Goal: Use online tool/utility: Utilize a website feature to perform a specific function

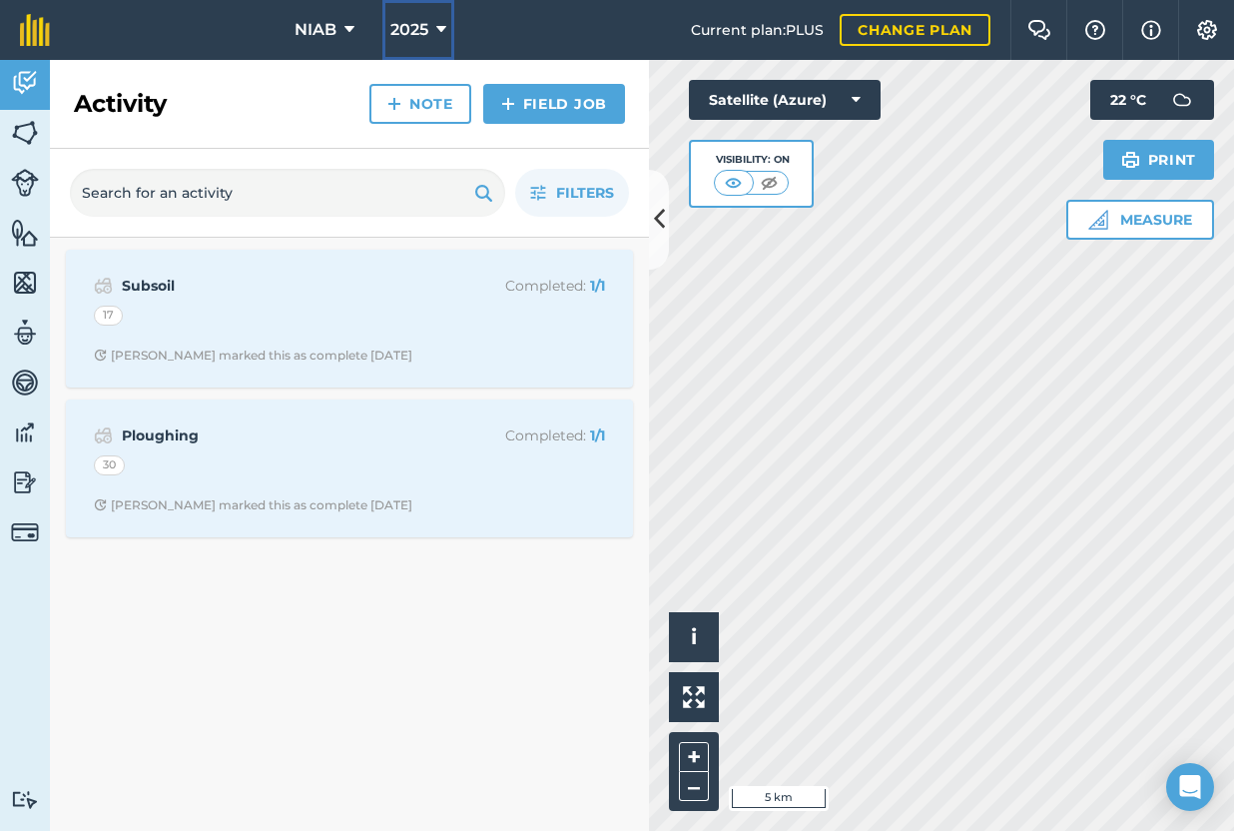
click at [438, 28] on icon at bounding box center [441, 30] width 10 height 24
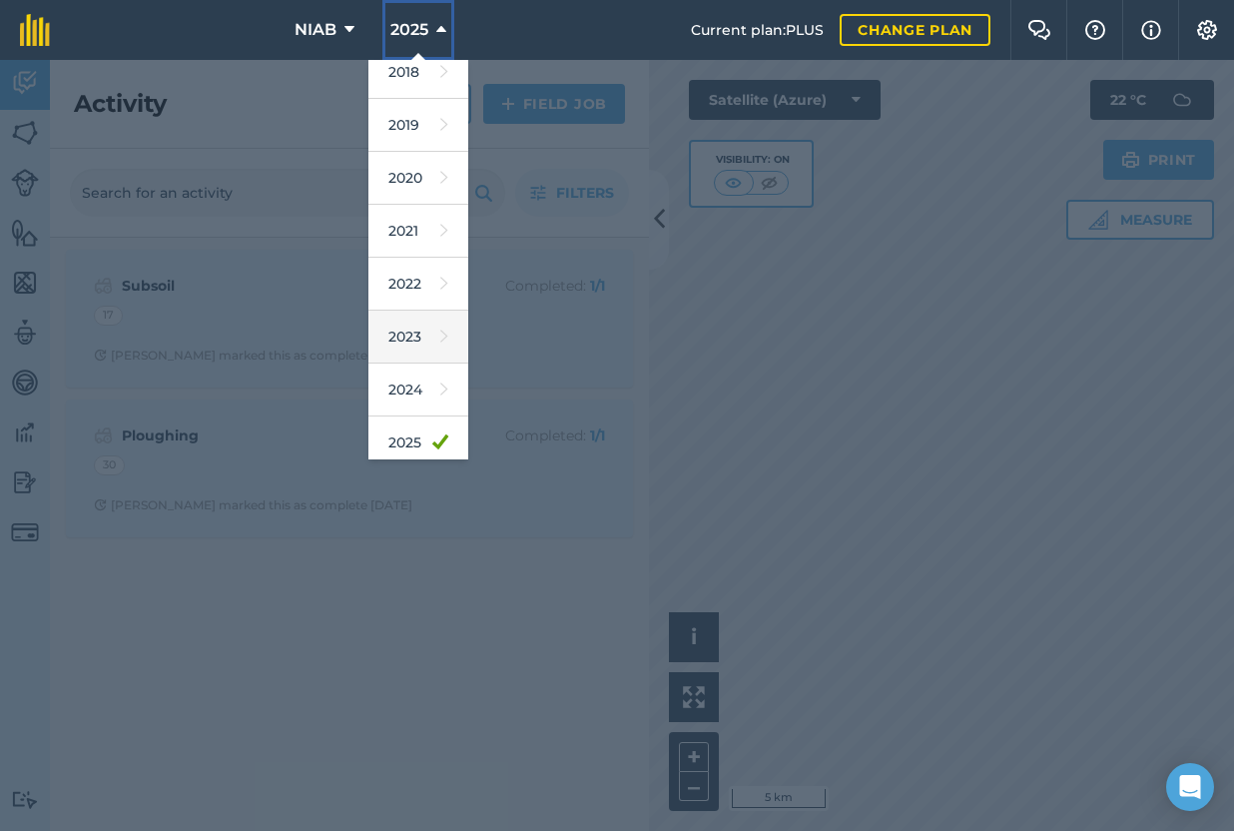
scroll to position [183, 0]
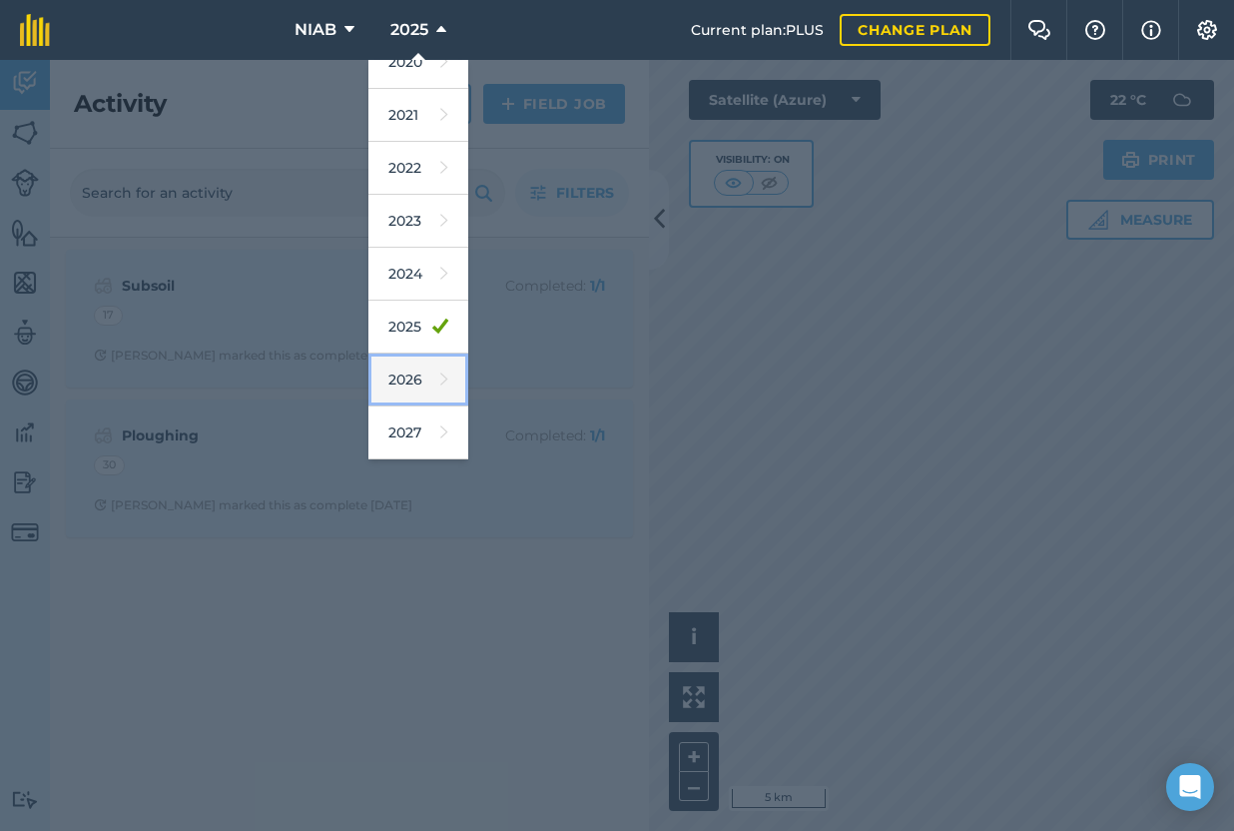
click at [407, 371] on link "2026" at bounding box center [418, 380] width 100 height 53
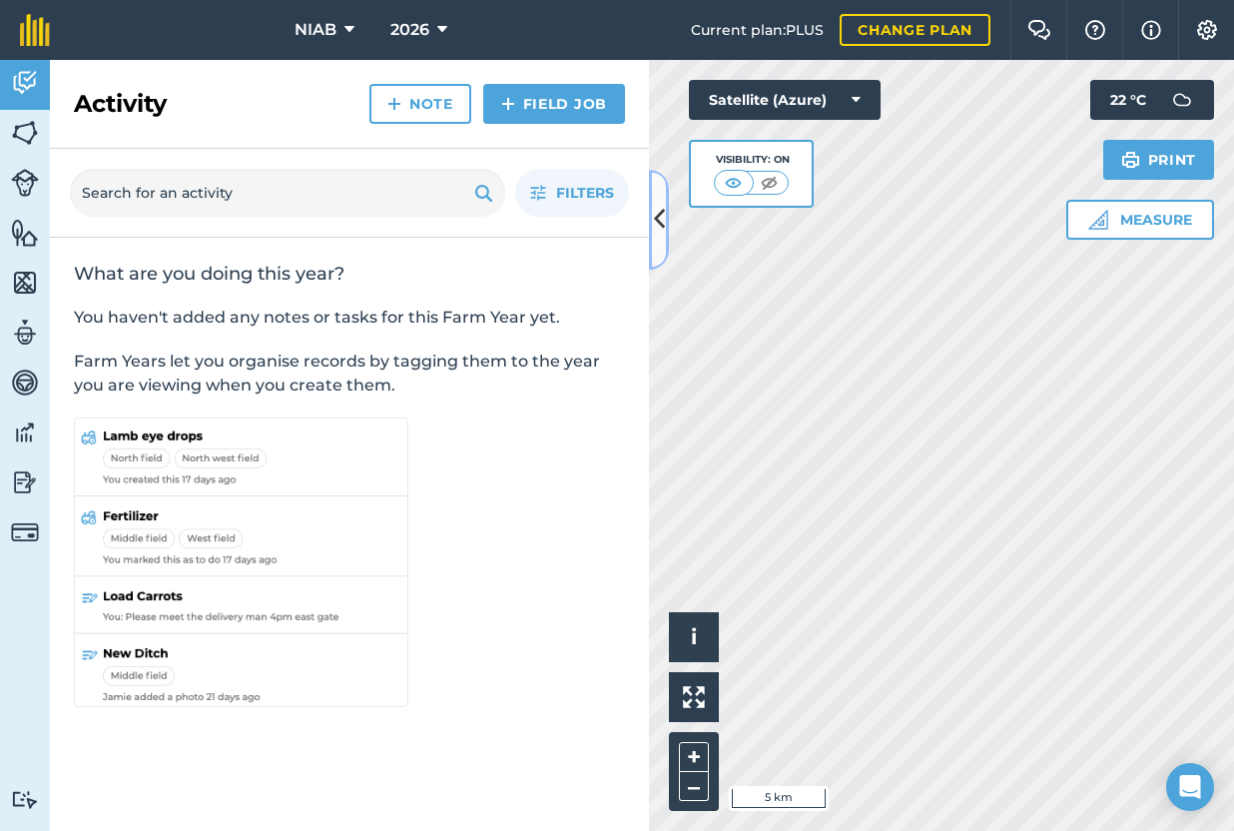
click at [664, 246] on button at bounding box center [659, 220] width 20 height 100
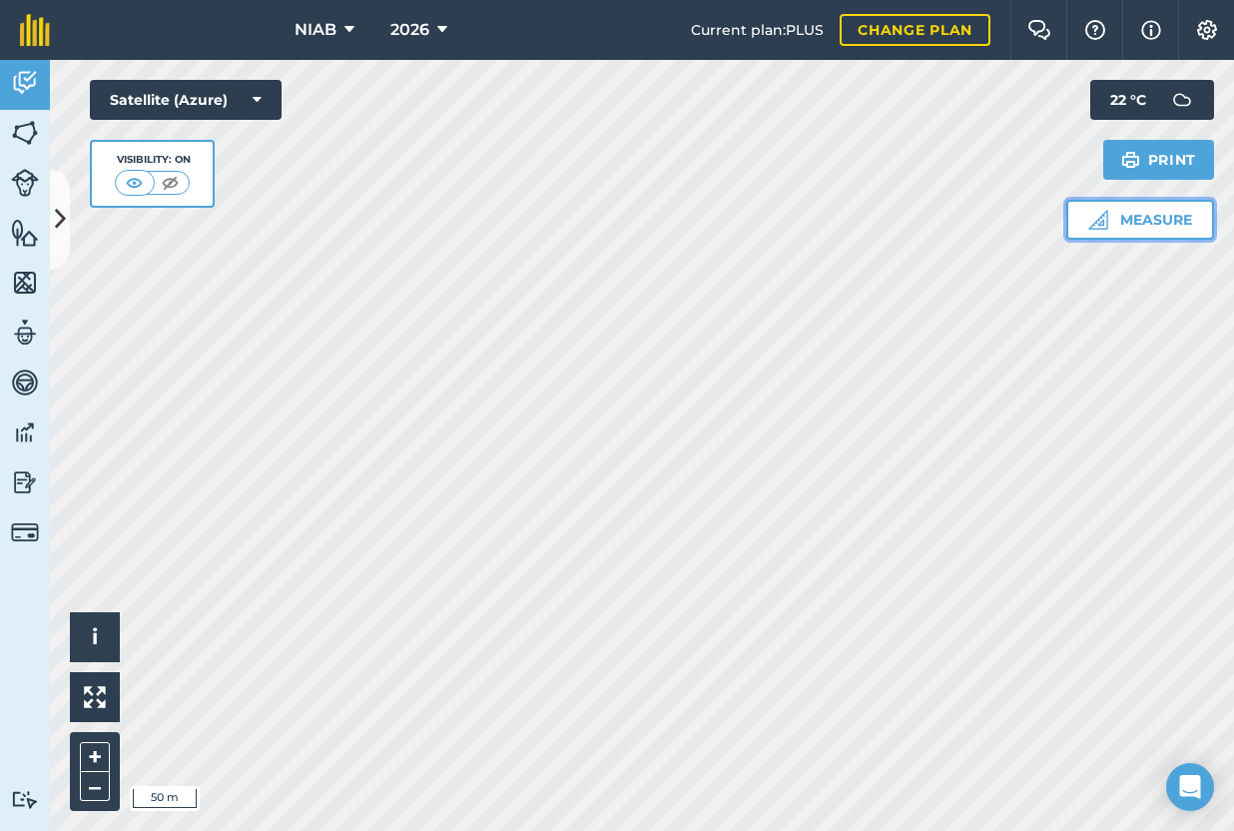
click at [1196, 216] on button "Measure" at bounding box center [1141, 220] width 148 height 40
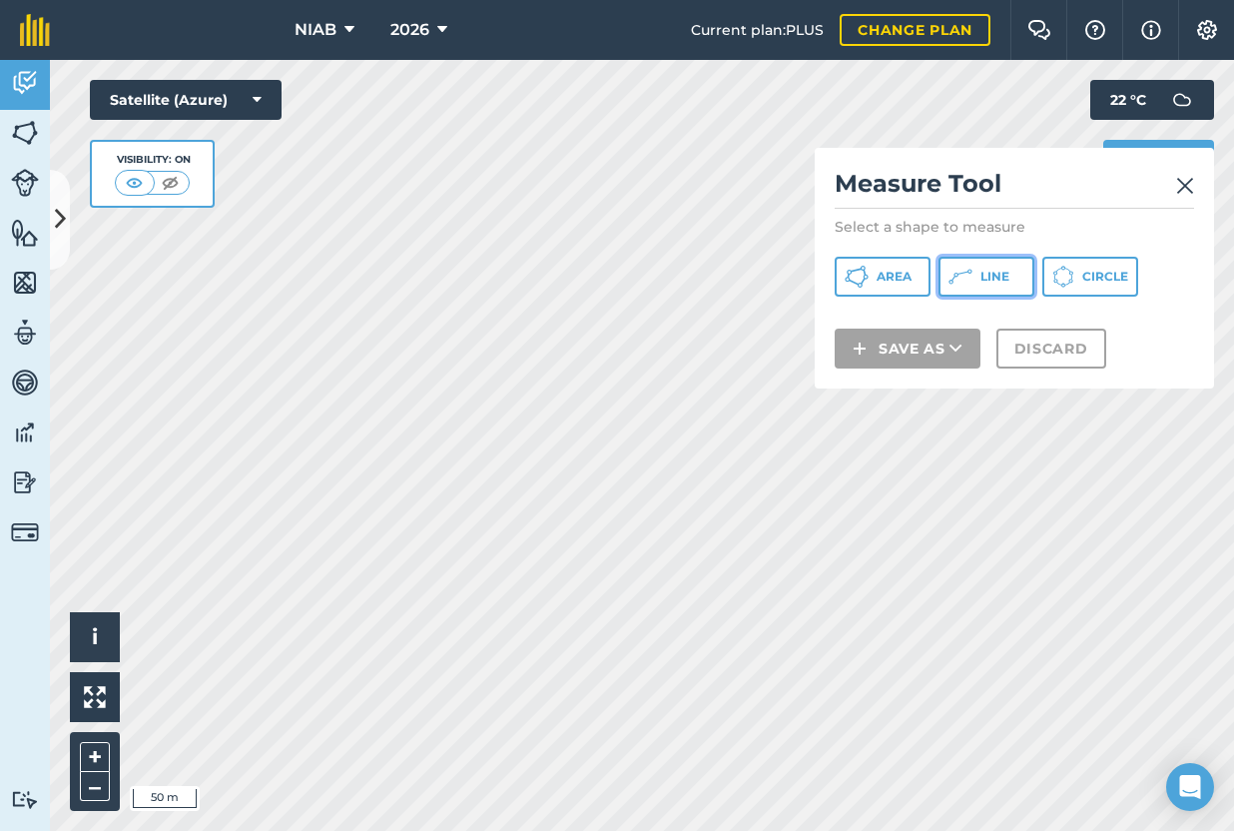
click at [975, 282] on button "Line" at bounding box center [987, 277] width 96 height 40
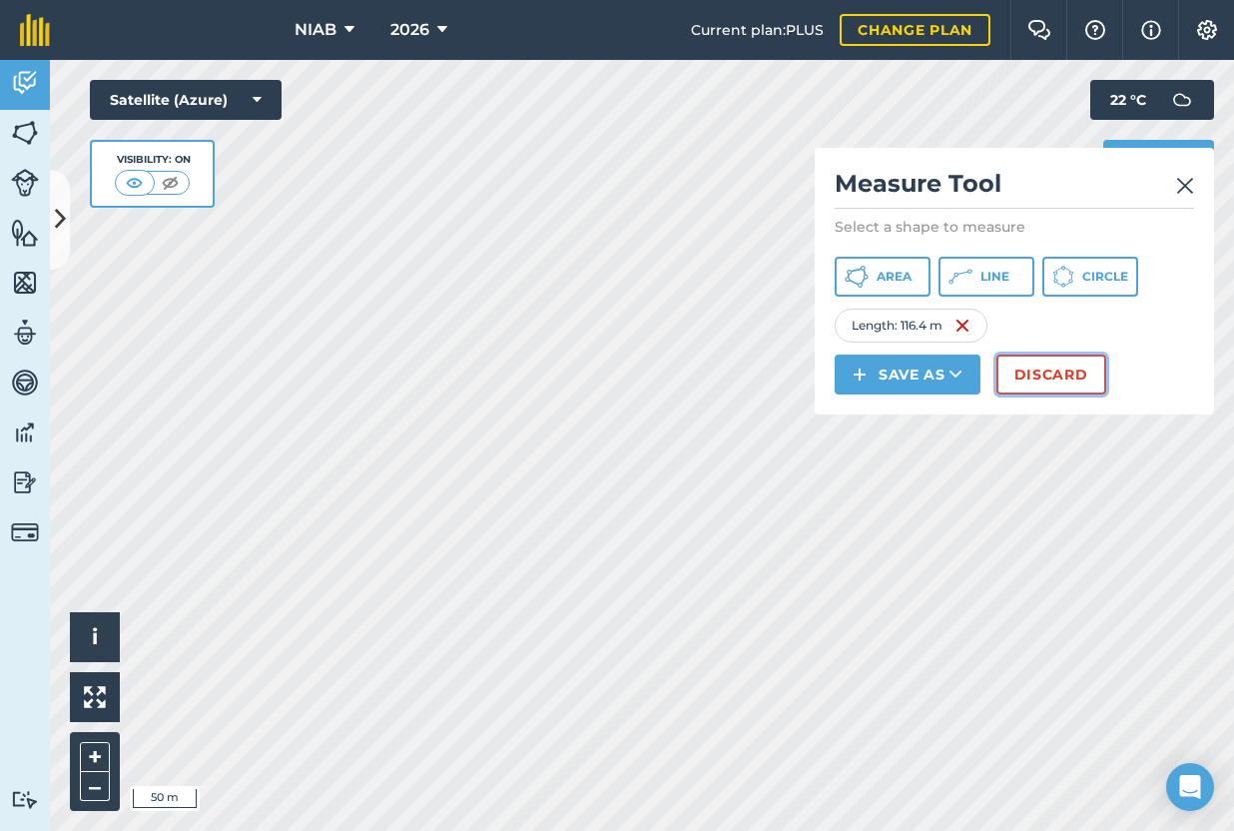
click at [1022, 373] on button "Discard" at bounding box center [1052, 375] width 110 height 40
